Goal: Task Accomplishment & Management: Complete application form

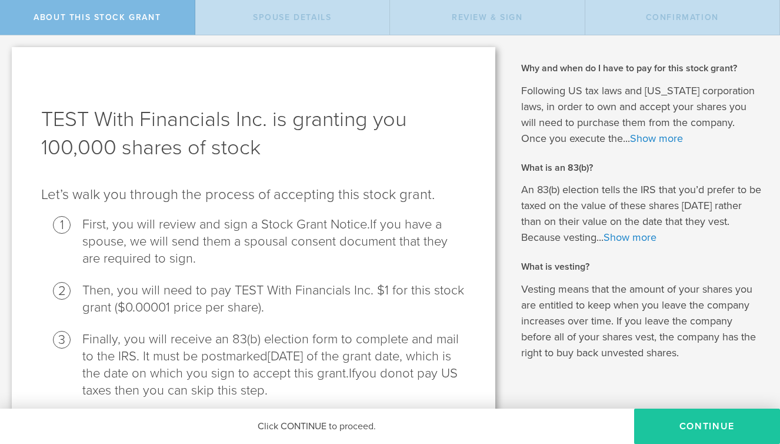
click at [659, 428] on button "CONTINUE" at bounding box center [707, 425] width 146 height 35
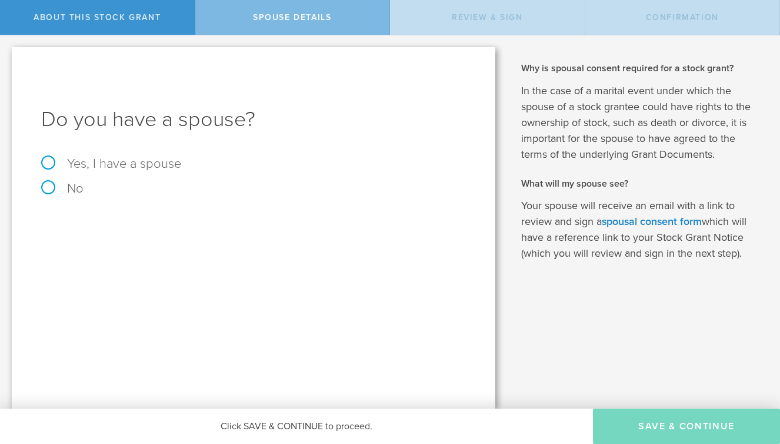
click at [68, 190] on label "No" at bounding box center [253, 188] width 425 height 13
click at [8, 54] on input "No" at bounding box center [4, 44] width 8 height 19
radio input "true"
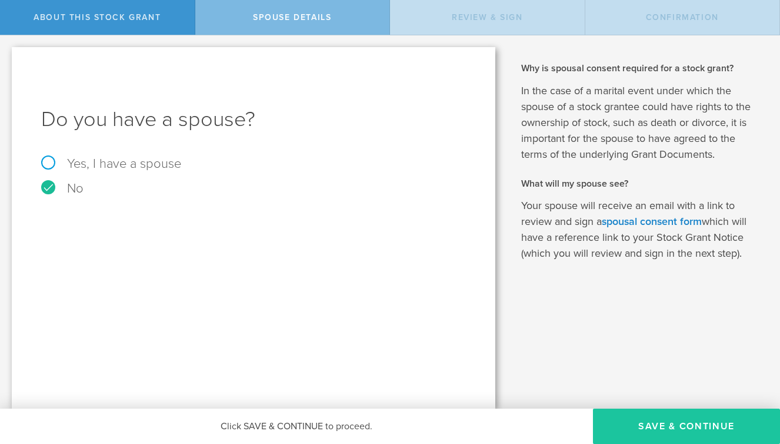
click at [648, 425] on button "Save & Continue" at bounding box center [686, 425] width 187 height 35
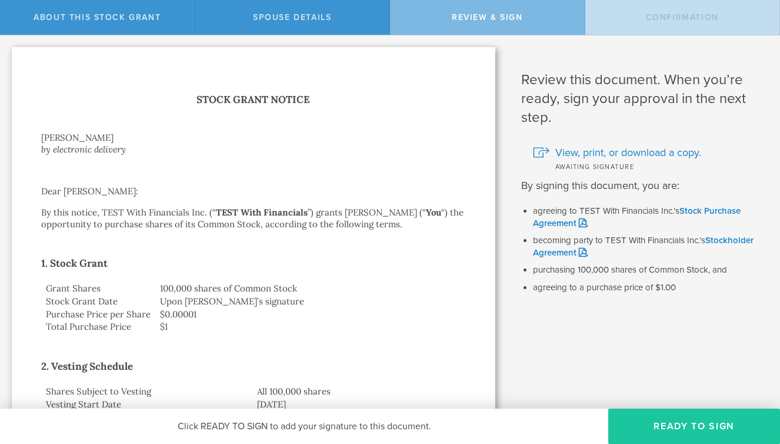
click at [644, 425] on button "Ready to Sign" at bounding box center [694, 425] width 172 height 35
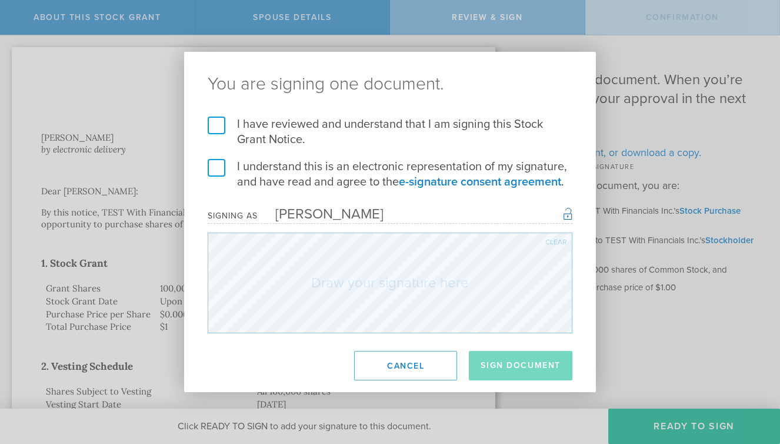
click at [284, 126] on label "I have reviewed and understand that I am signing this Stock Grant Notice." at bounding box center [390, 131] width 365 height 31
click at [0, 0] on input "I have reviewed and understand that I am signing this Stock Grant Notice." at bounding box center [0, 0] width 0 height 0
click at [281, 168] on label "I understand this is an electronic representation of my signature, and have rea…" at bounding box center [390, 174] width 365 height 31
click at [0, 0] on input "I understand this is an electronic representation of my signature, and have rea…" at bounding box center [0, 0] width 0 height 0
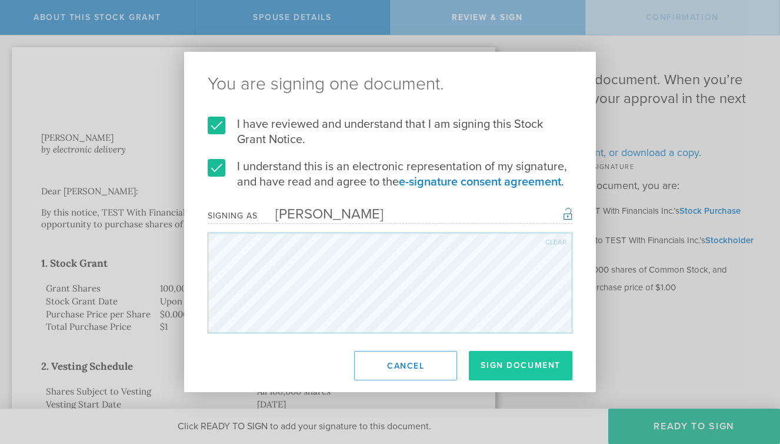
click at [495, 351] on button "Sign Document" at bounding box center [521, 365] width 104 height 29
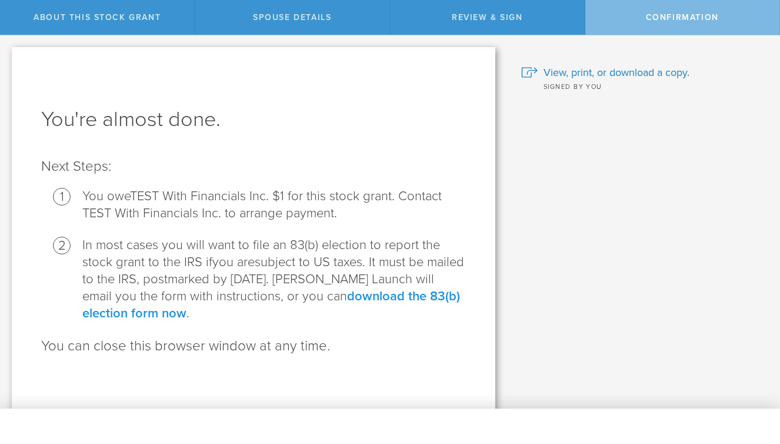
click at [389, 293] on link "download the 83(b) election form now" at bounding box center [271, 304] width 378 height 32
